Goal: Find contact information: Find contact information

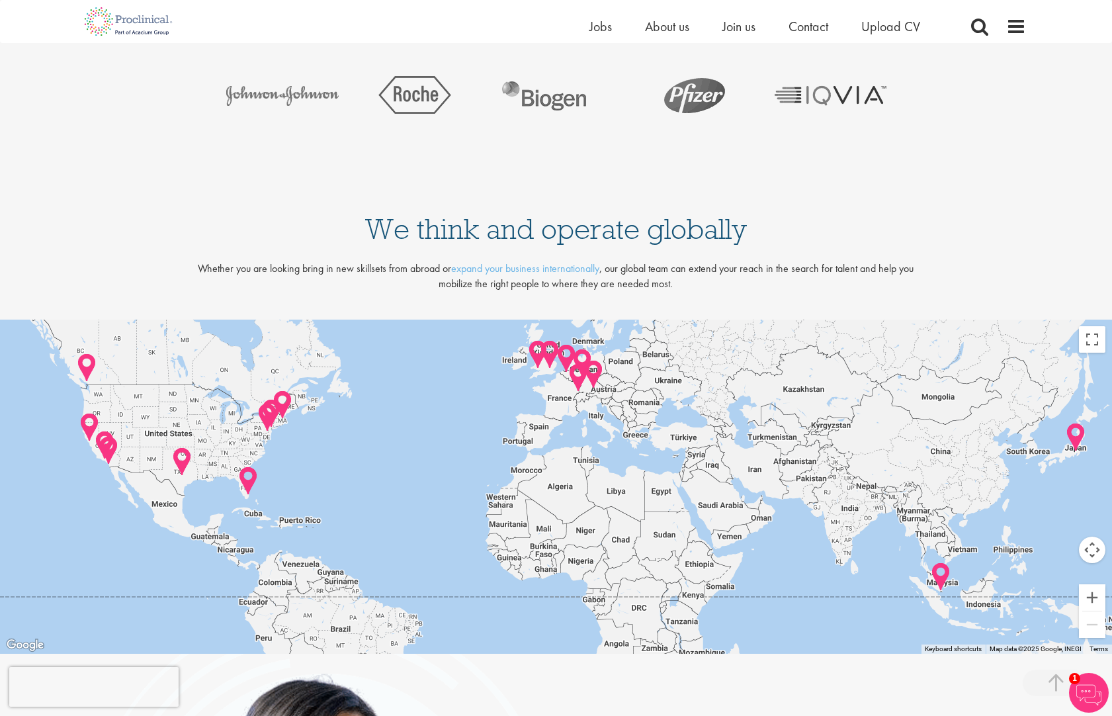
scroll to position [2815, 0]
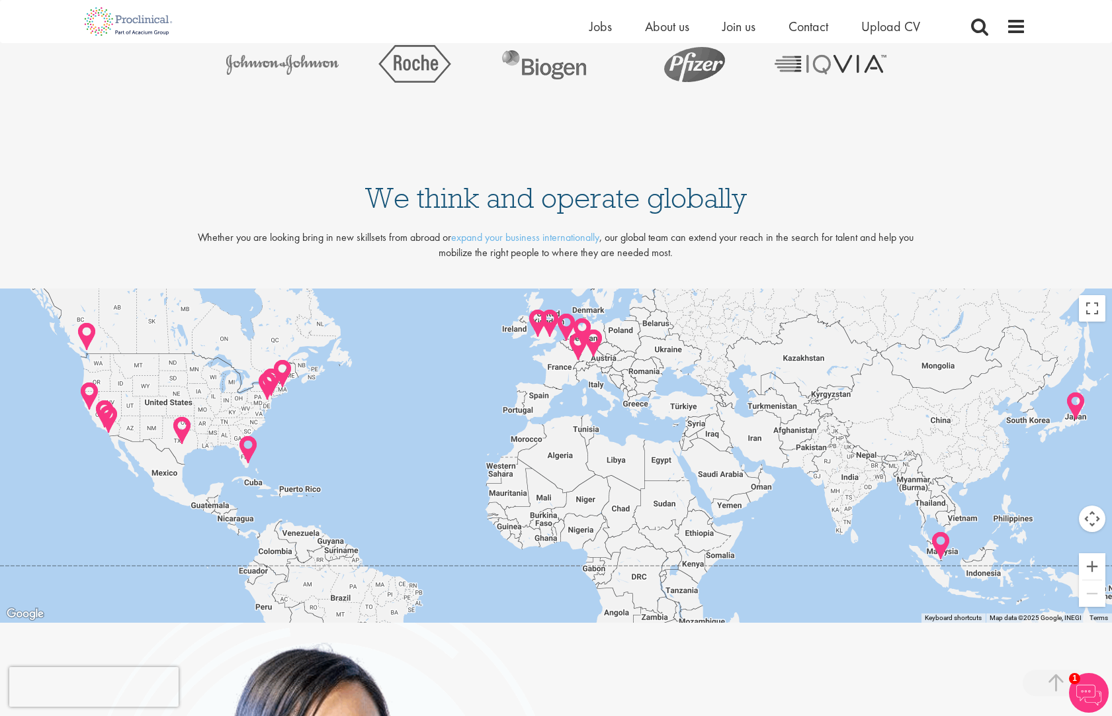
click at [578, 342] on img at bounding box center [578, 347] width 21 height 30
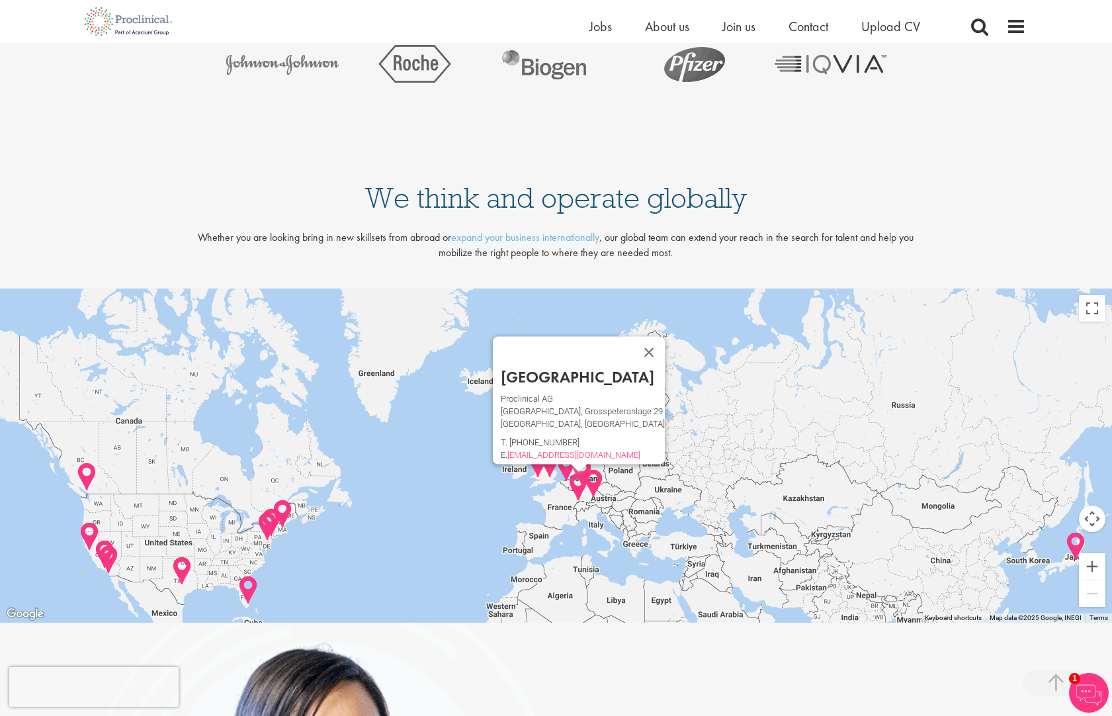
click at [525, 396] on p "Proclinical AG" at bounding box center [583, 399] width 164 height 6
copy p "Proclinical AG"
click at [608, 408] on p "[GEOGRAPHIC_DATA], Grosspeteranlage 29" at bounding box center [583, 411] width 164 height 6
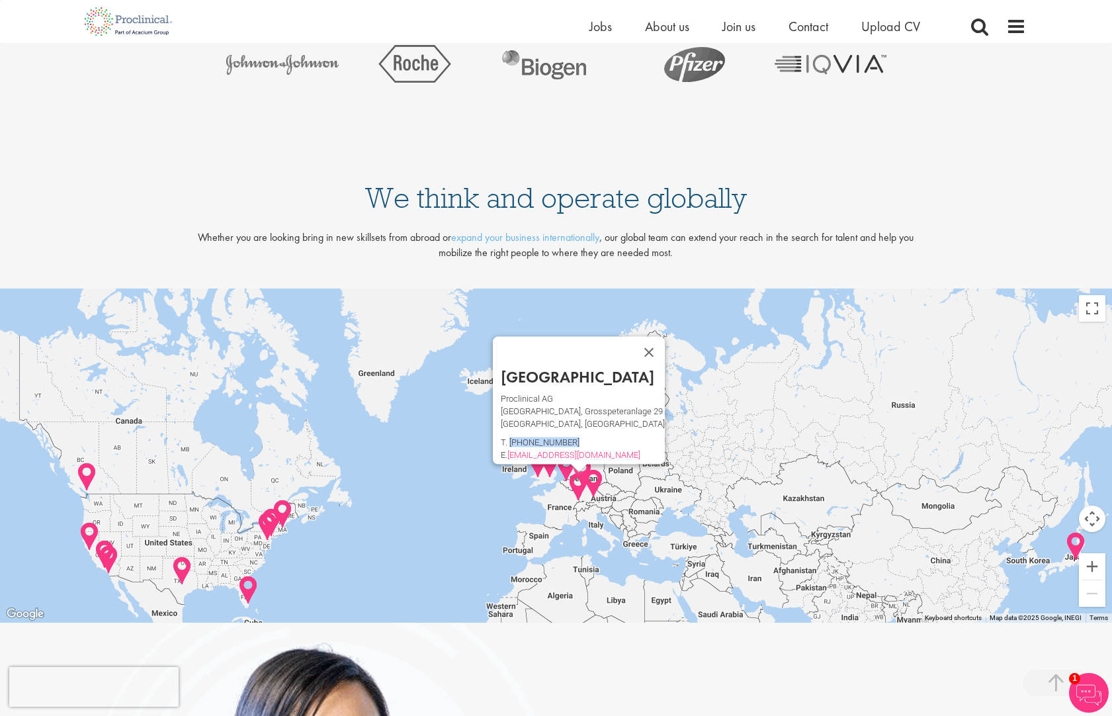
drag, startPoint x: 573, startPoint y: 426, endPoint x: 511, endPoint y: 427, distance: 62.2
click at [511, 439] on p "T. [PHONE_NUMBER]" at bounding box center [583, 442] width 164 height 6
copy p "[PHONE_NUMBER]"
click at [525, 408] on p "[GEOGRAPHIC_DATA], Grosspeteranlage 29" at bounding box center [583, 411] width 164 height 6
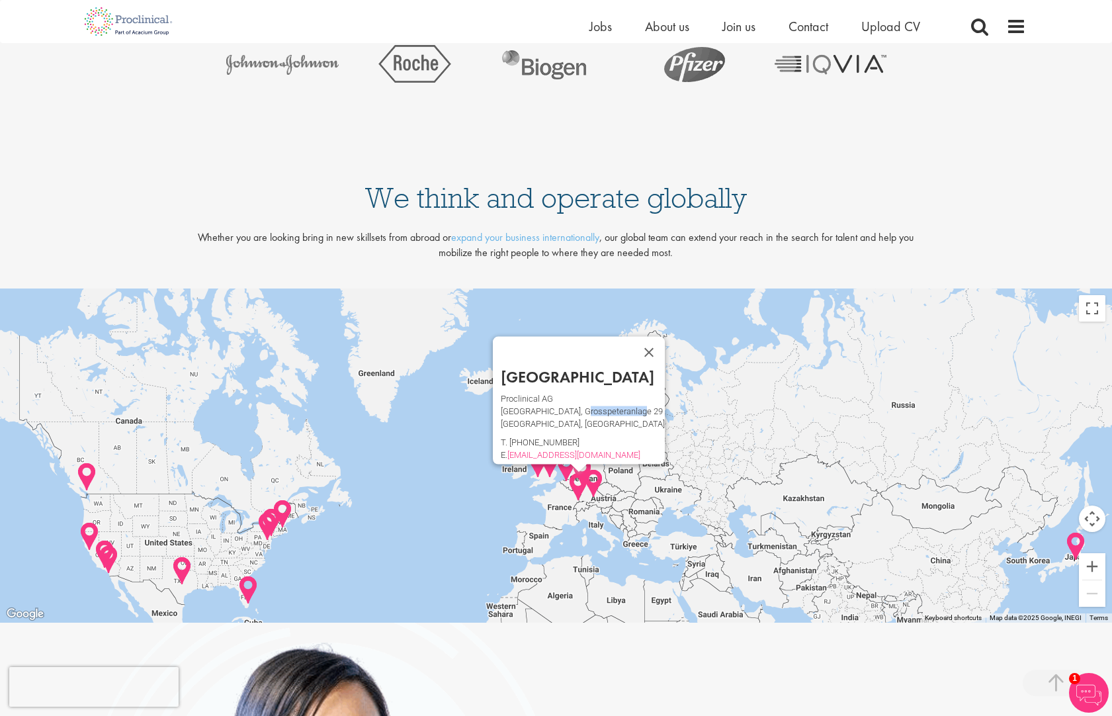
drag, startPoint x: 639, startPoint y: 396, endPoint x: 580, endPoint y: 394, distance: 58.3
click at [580, 408] on p "[GEOGRAPHIC_DATA], Grosspeteranlage 29" at bounding box center [583, 411] width 164 height 6
